Goal: Understand site structure: Understand site structure

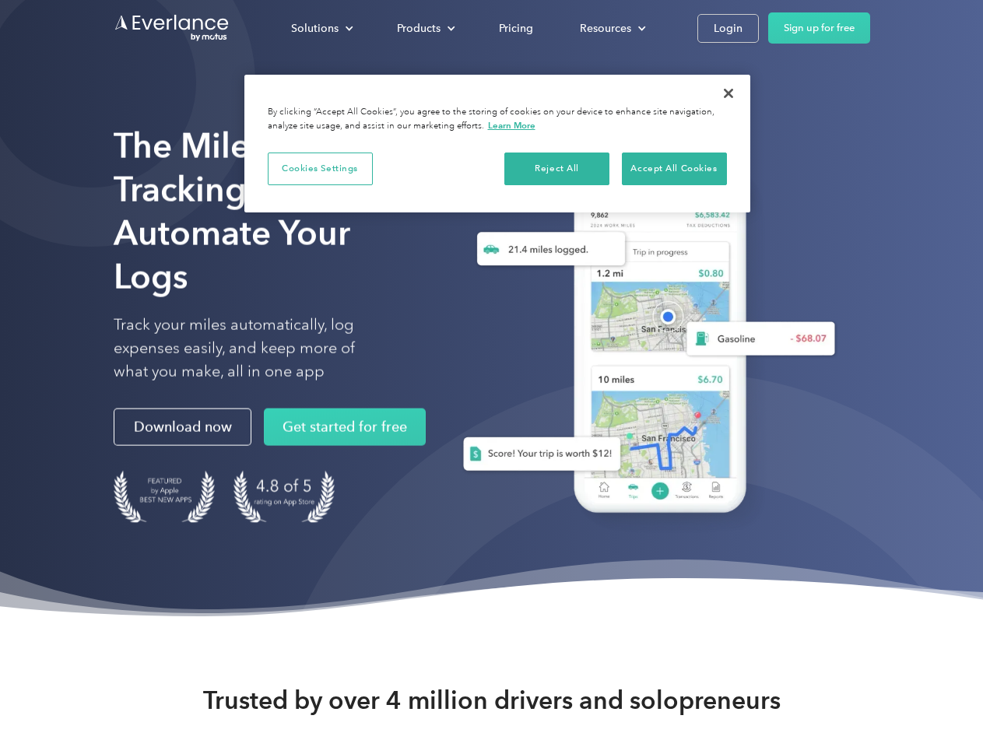
click at [321, 28] on div "Solutions" at bounding box center [314, 28] width 47 height 19
click at [424, 28] on div "Products" at bounding box center [419, 28] width 44 height 19
click at [611, 28] on div "Resources" at bounding box center [605, 28] width 51 height 19
click at [320, 168] on button "Cookies Settings" at bounding box center [320, 169] width 105 height 33
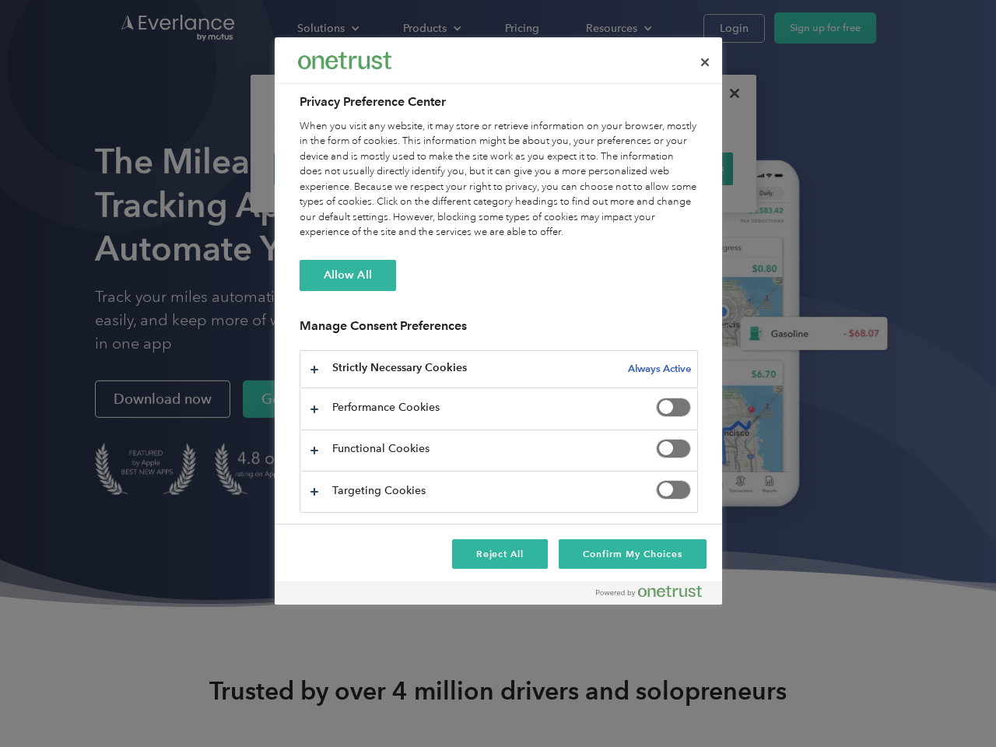
click at [557, 168] on div "When you visit any website, it may store or retrieve information on your browse…" at bounding box center [499, 179] width 399 height 121
click at [674, 168] on div "When you visit any website, it may store or retrieve information on your browse…" at bounding box center [499, 179] width 399 height 121
click at [729, 93] on div at bounding box center [498, 373] width 996 height 747
